Goal: Navigation & Orientation: Find specific page/section

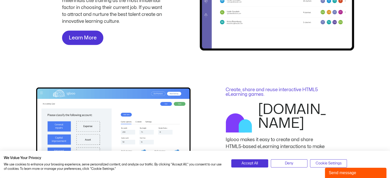
scroll to position [1037, 0]
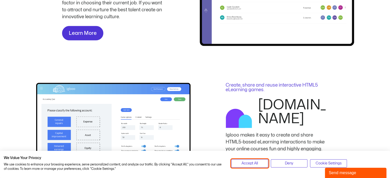
click at [255, 161] on span "Accept All" at bounding box center [249, 164] width 16 height 6
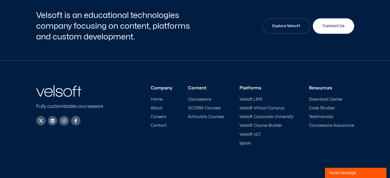
scroll to position [1400, 0]
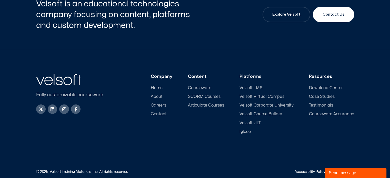
click at [161, 94] on span "About" at bounding box center [157, 96] width 12 height 5
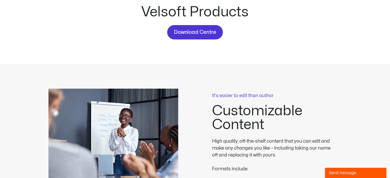
scroll to position [0, 0]
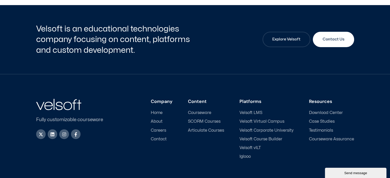
scroll to position [1716, 0]
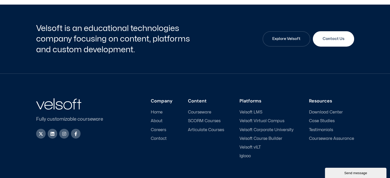
click at [321, 132] on span "Testimonials" at bounding box center [321, 130] width 24 height 5
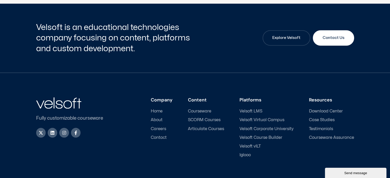
scroll to position [581, 0]
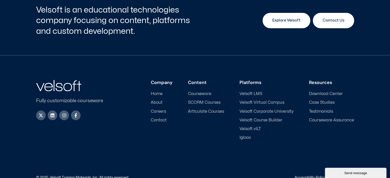
click at [284, 26] on link "Explore Velsoft" at bounding box center [286, 20] width 48 height 15
